Goal: Transaction & Acquisition: Purchase product/service

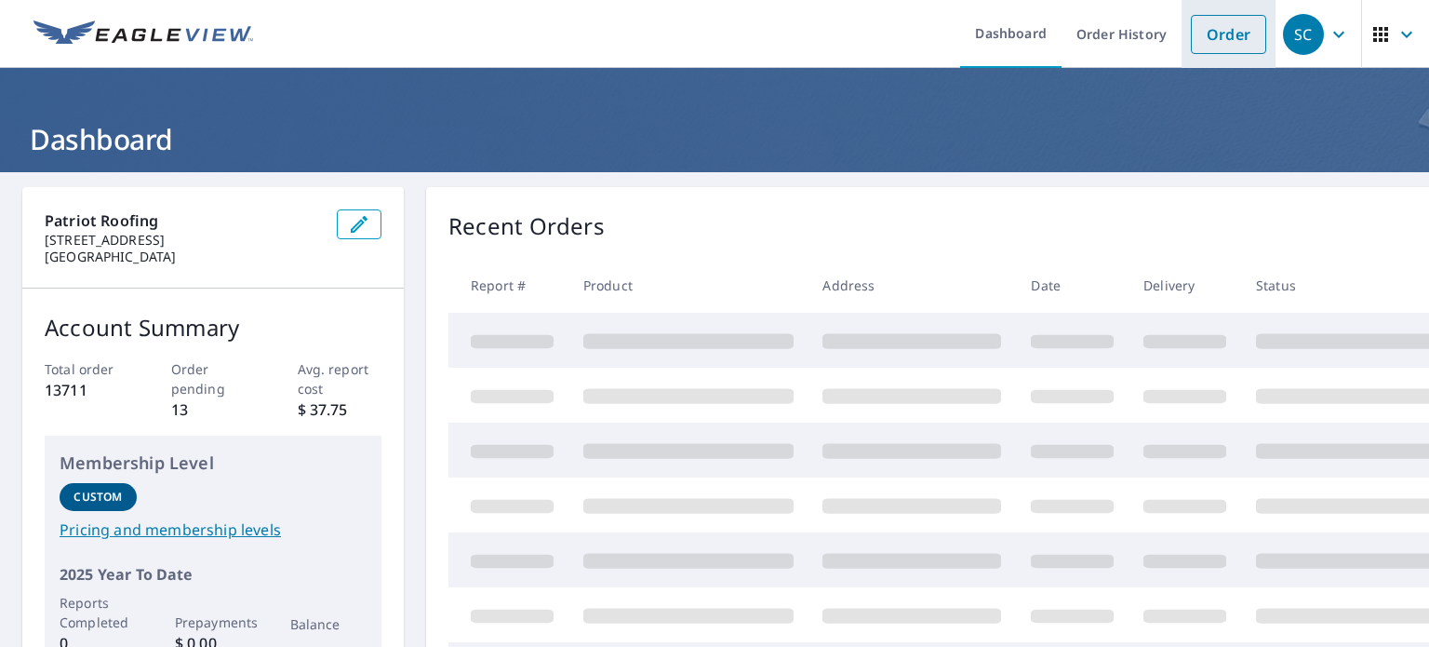
click at [1215, 46] on link "Order" at bounding box center [1228, 34] width 75 height 39
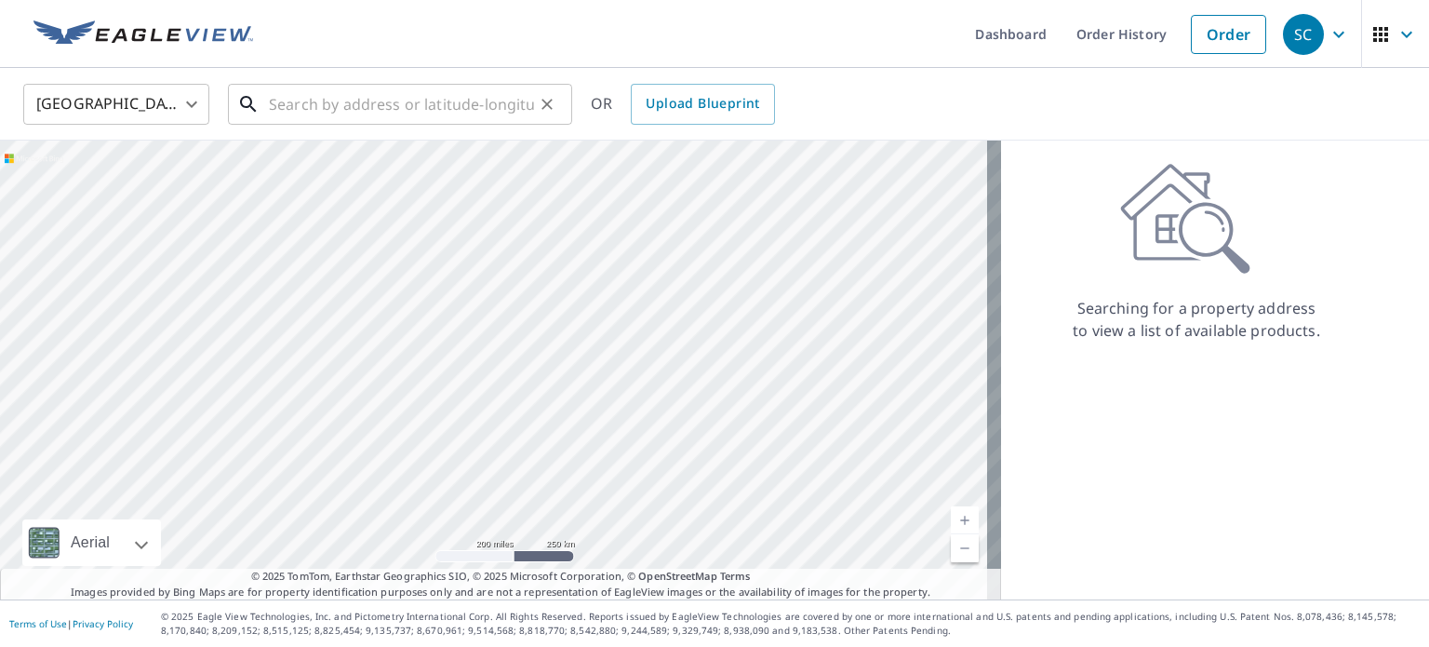
click at [439, 91] on input "text" at bounding box center [401, 104] width 265 height 52
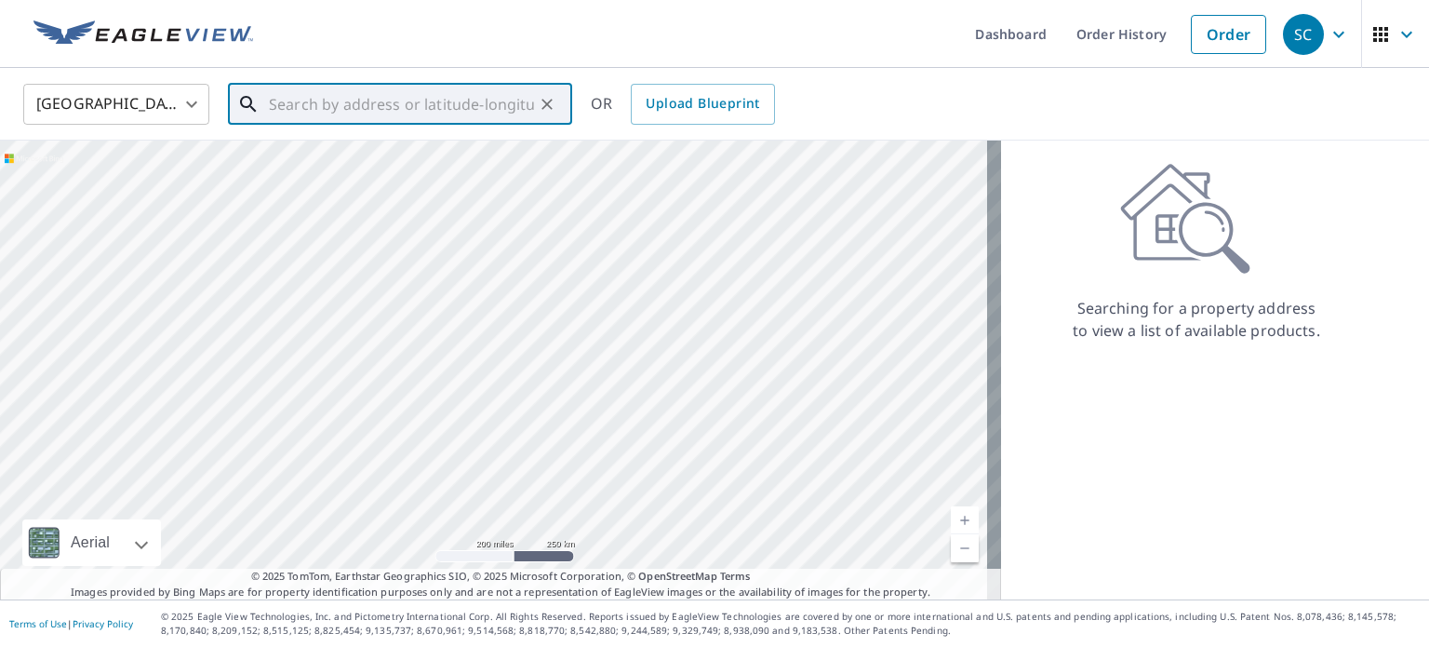
paste input "[STREET_ADDRESS]"
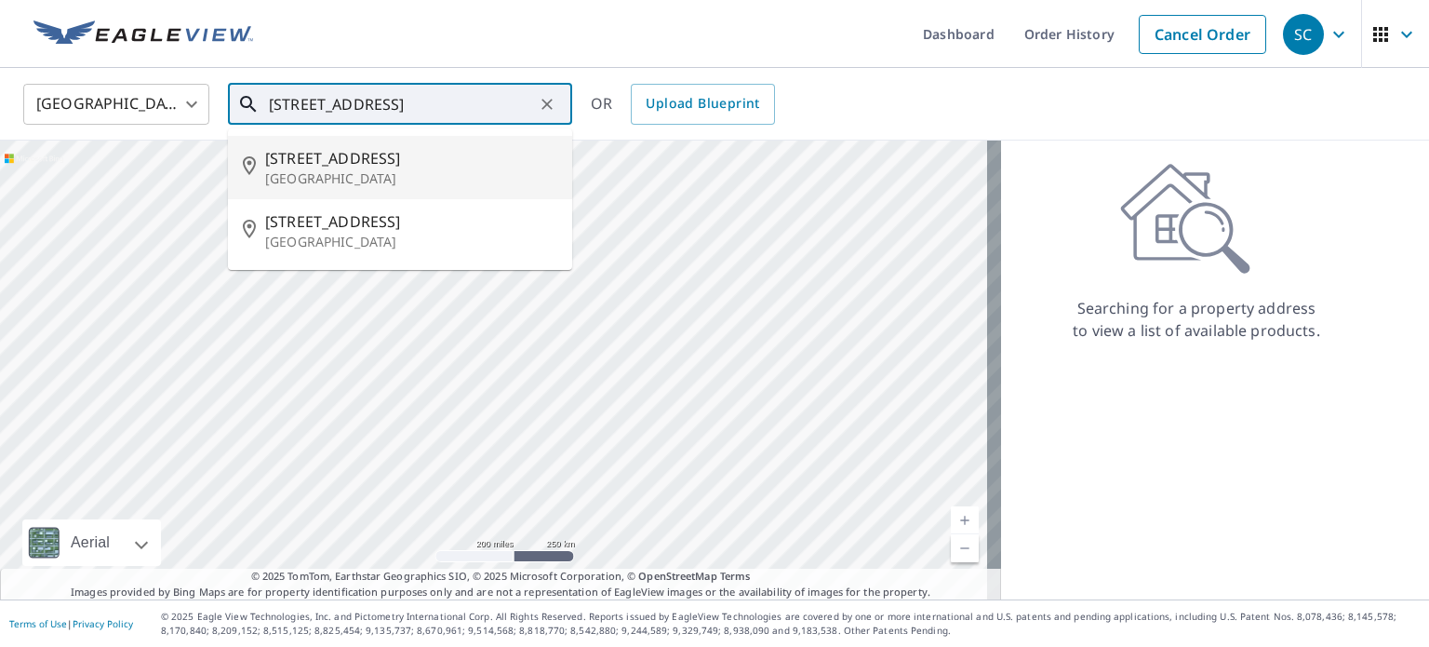
click at [365, 164] on span "[STREET_ADDRESS]" at bounding box center [411, 158] width 292 height 22
type input "[STREET_ADDRESS]"
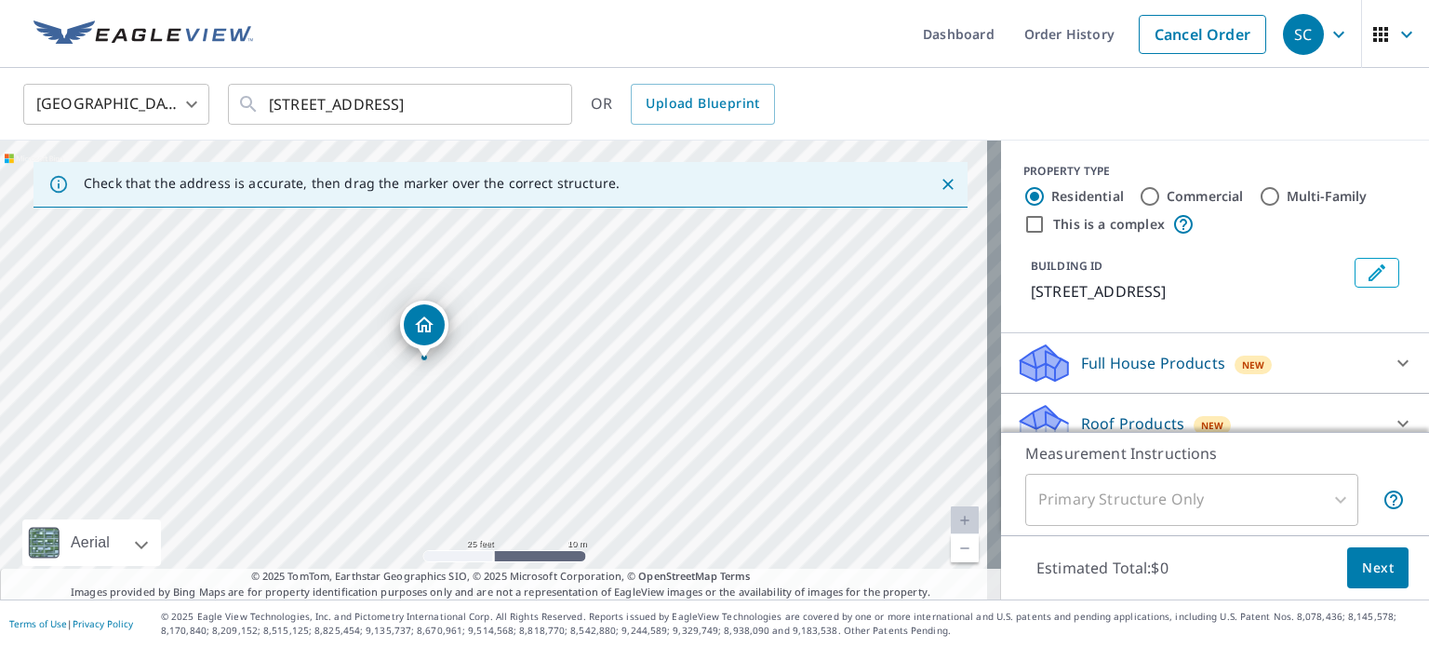
click at [1100, 415] on p "Roof Products" at bounding box center [1132, 423] width 103 height 22
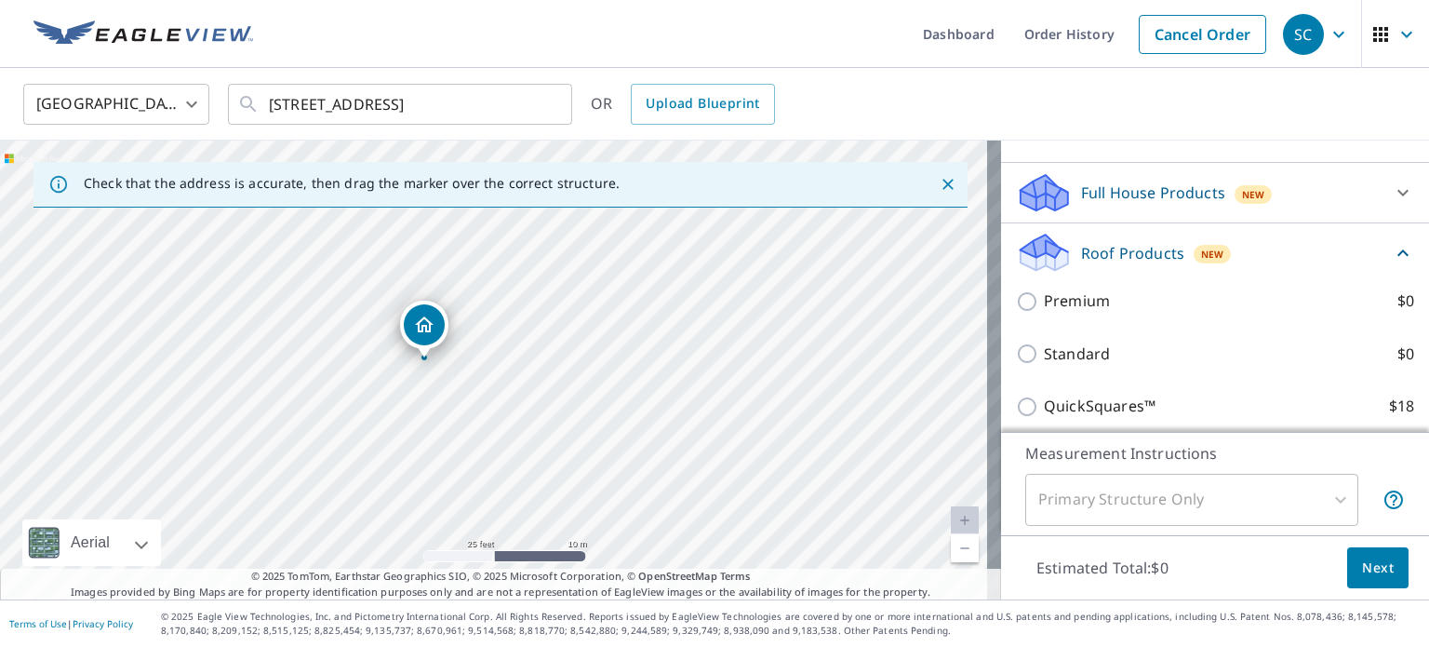
scroll to position [182, 0]
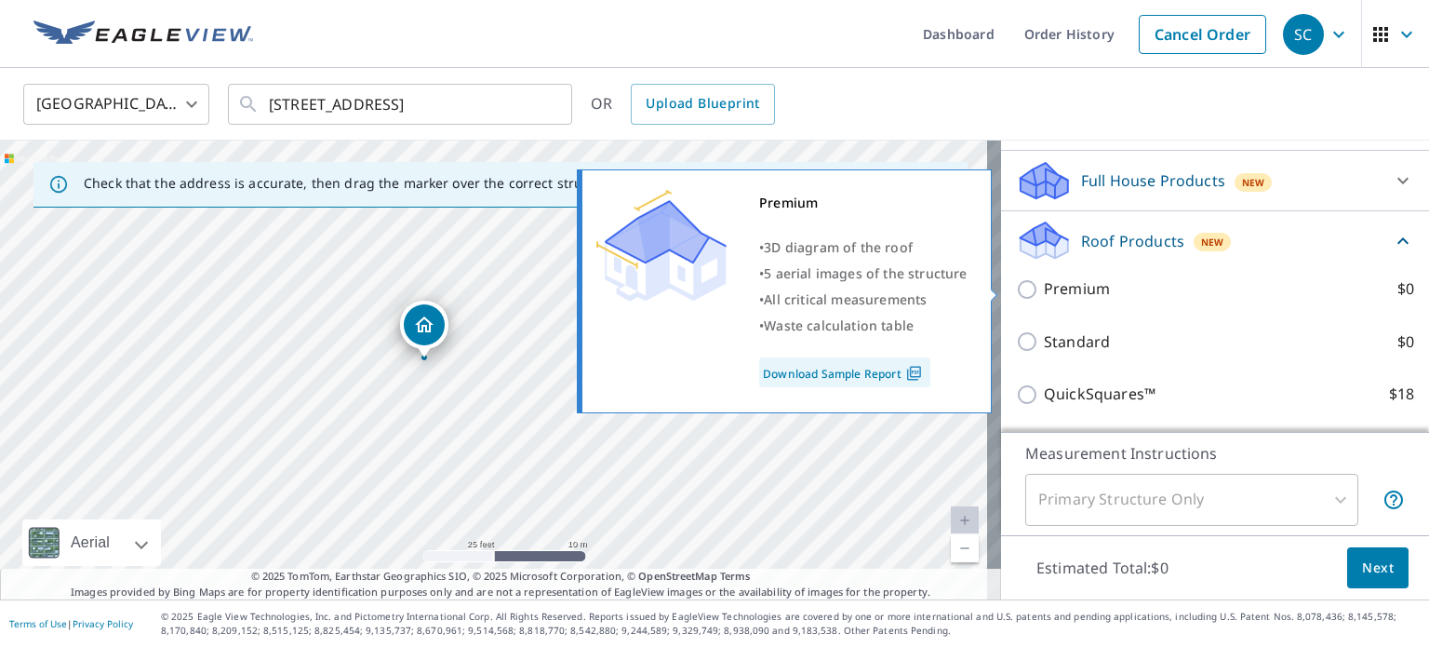
click at [1064, 292] on p "Premium" at bounding box center [1077, 288] width 66 height 23
click at [1044, 292] on input "Premium $0" at bounding box center [1030, 289] width 28 height 22
checkbox input "true"
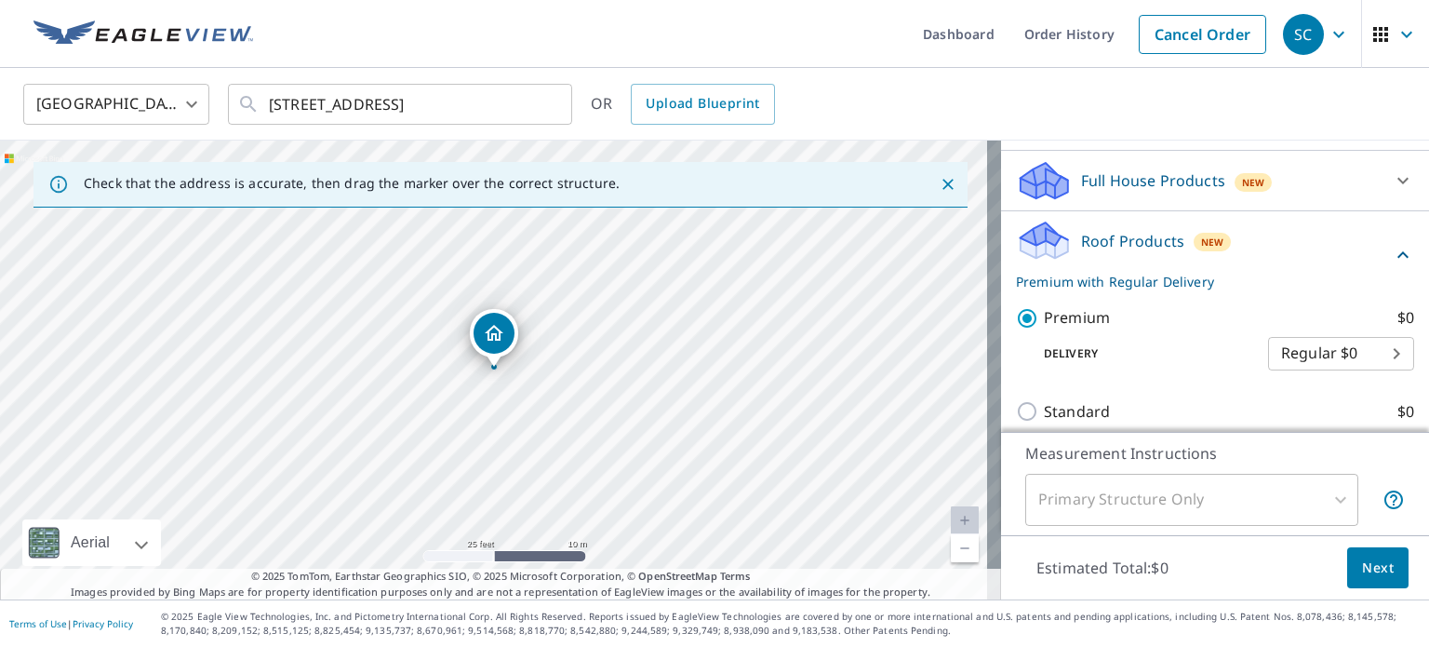
click at [1362, 568] on span "Next" at bounding box center [1378, 567] width 32 height 23
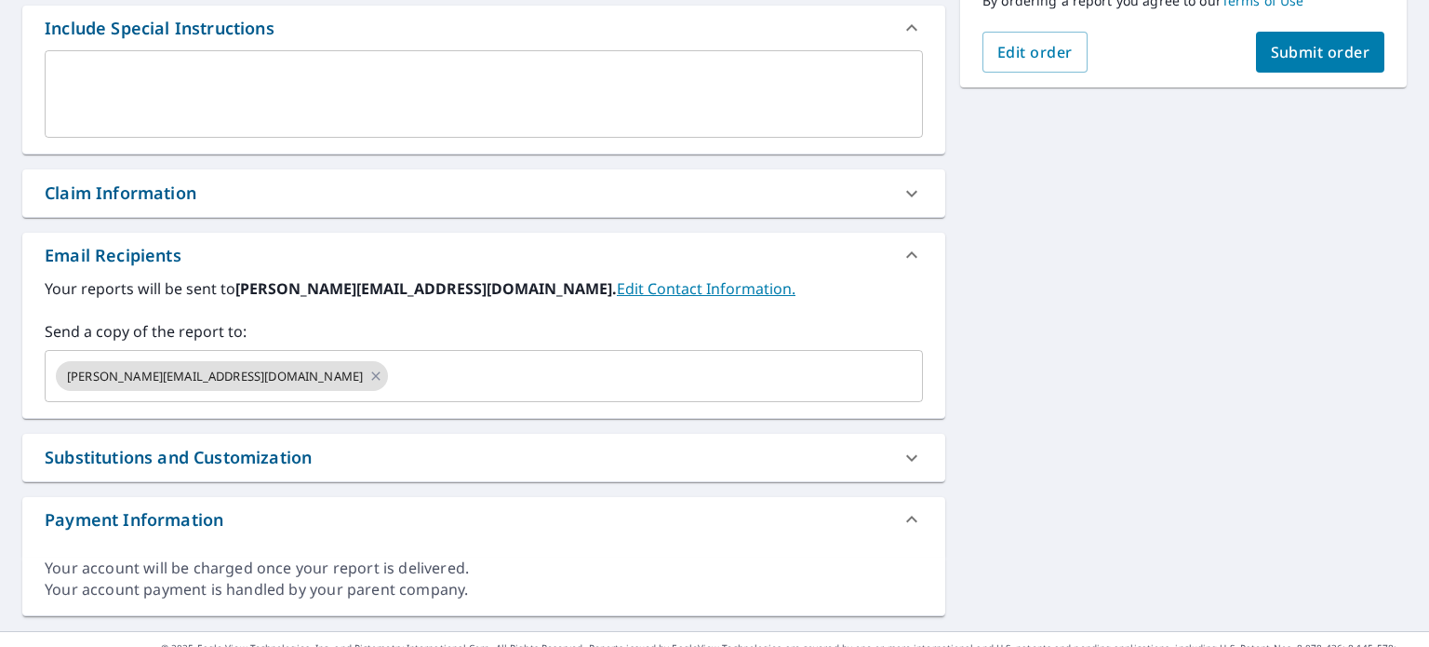
scroll to position [508, 0]
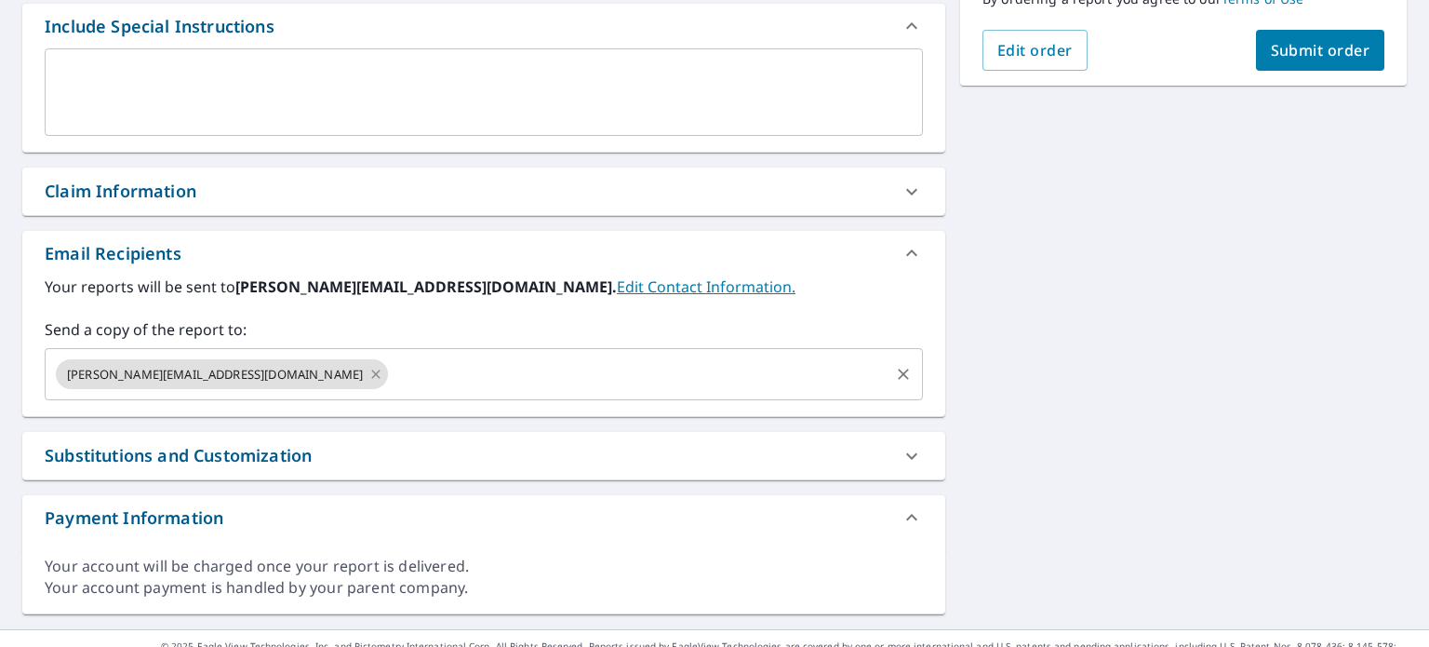
click at [371, 375] on icon at bounding box center [375, 373] width 8 height 8
checkbox input "true"
click at [220, 375] on input "text" at bounding box center [470, 373] width 834 height 35
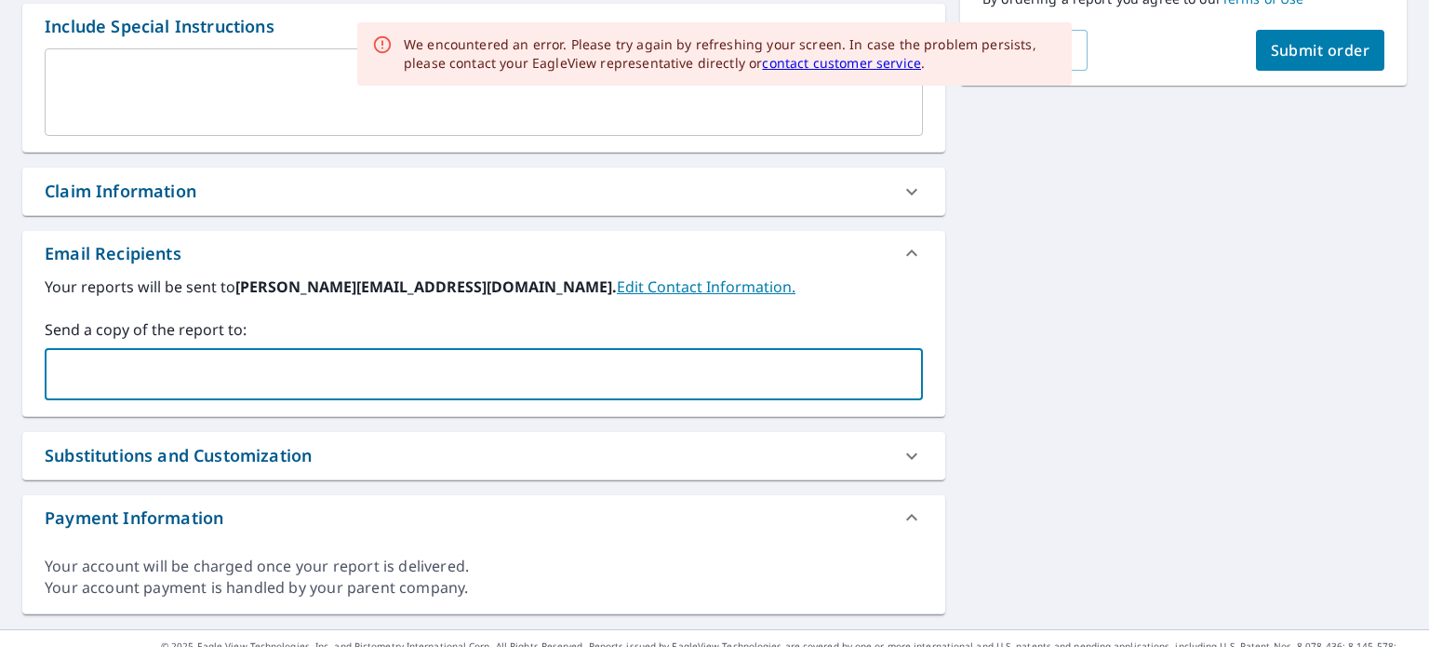
type input "[PERSON_NAME][EMAIL_ADDRESS][DOMAIN_NAME]"
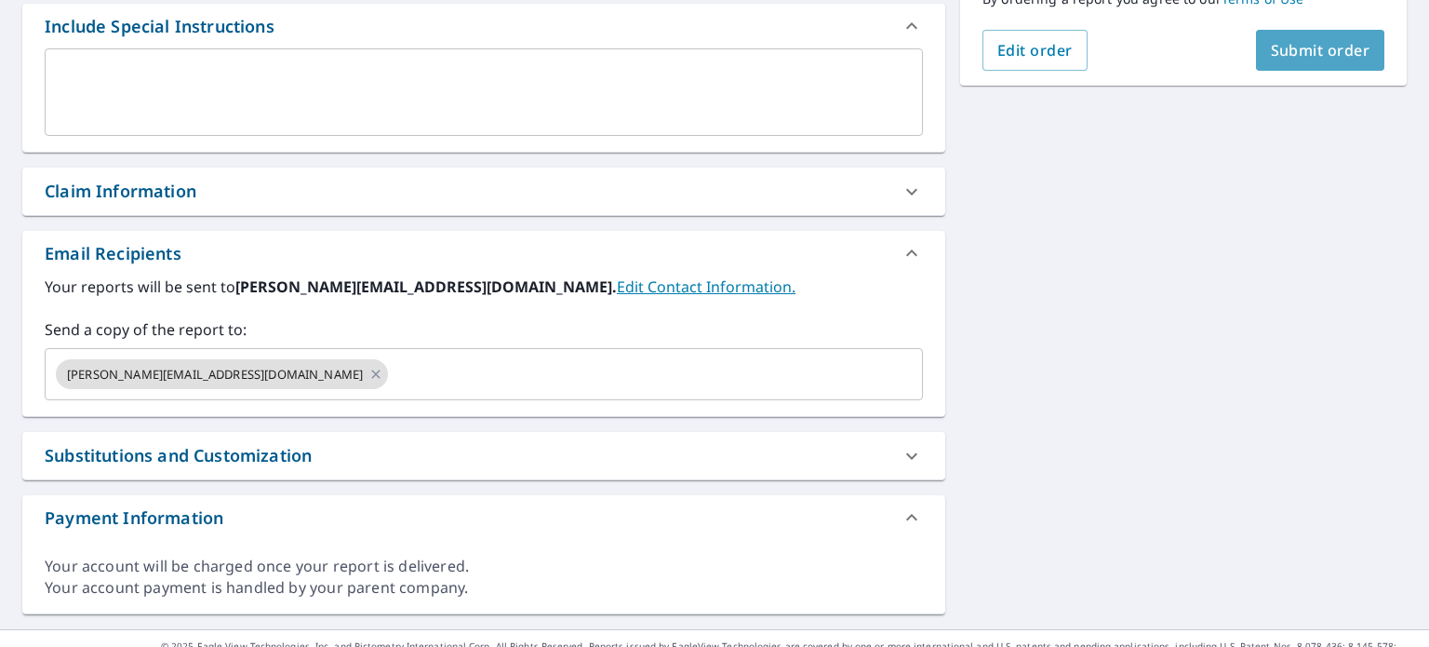
click at [1276, 55] on span "Submit order" at bounding box center [1321, 50] width 100 height 20
checkbox input "true"
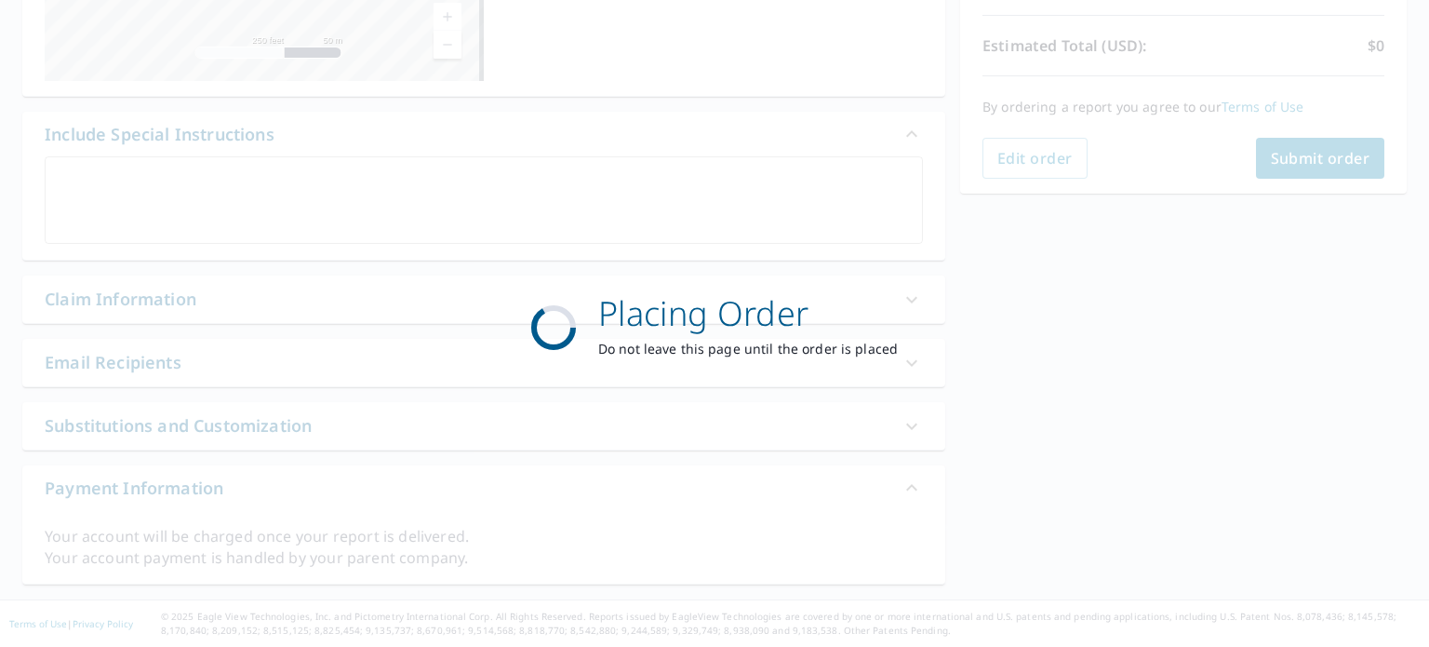
scroll to position [398, 0]
